Goal: Navigation & Orientation: Find specific page/section

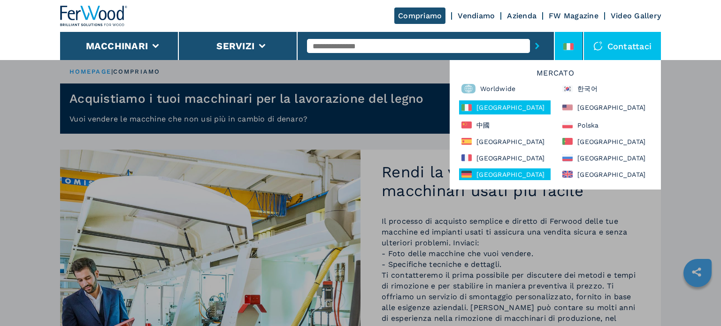
click at [498, 177] on div "Deutschland" at bounding box center [505, 175] width 92 height 12
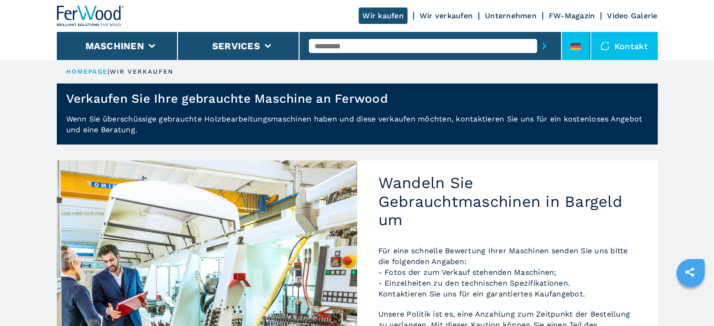
click at [578, 42] on li at bounding box center [576, 46] width 28 height 28
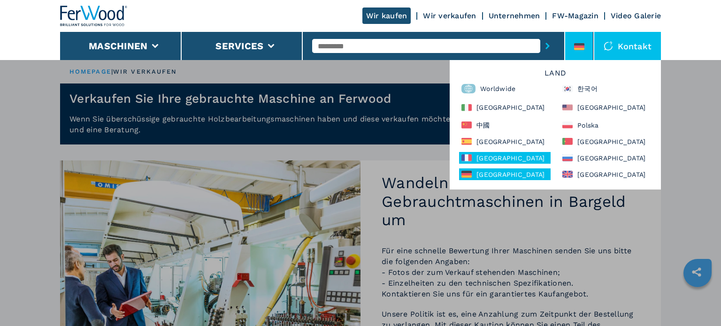
click at [500, 157] on div "France" at bounding box center [505, 158] width 92 height 12
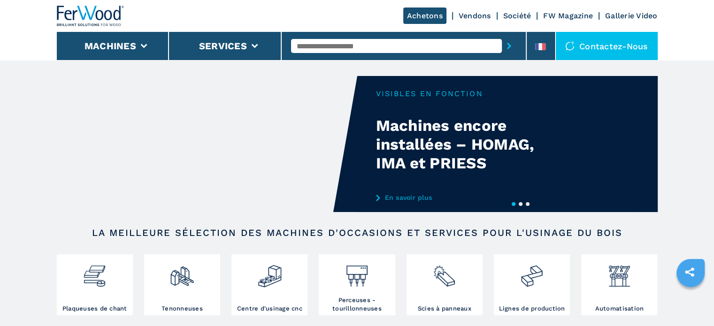
click at [436, 14] on link "Achetons" at bounding box center [424, 16] width 43 height 16
click at [429, 17] on link "Achetons" at bounding box center [424, 16] width 43 height 16
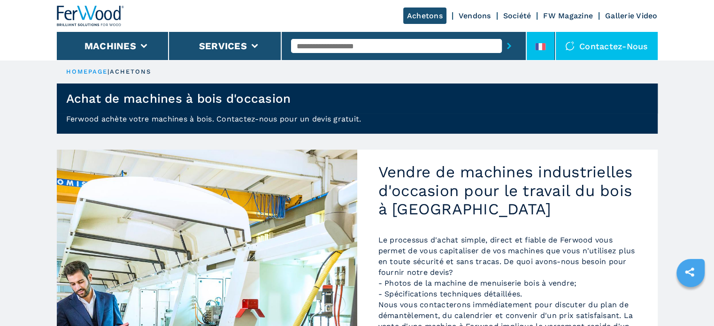
click at [528, 52] on li at bounding box center [541, 46] width 28 height 28
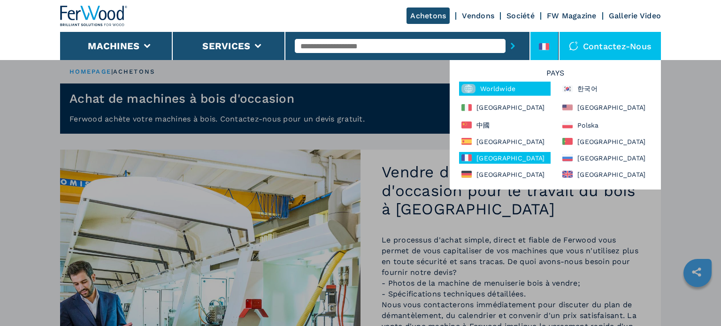
click at [474, 90] on rect at bounding box center [469, 88] width 14 height 9
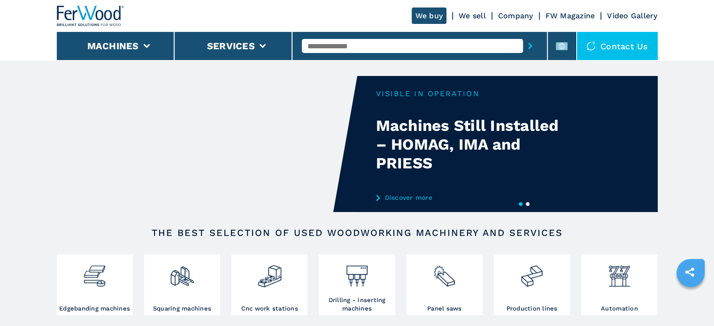
click at [437, 23] on link "We buy" at bounding box center [429, 16] width 35 height 16
